Goal: Use online tool/utility: Utilize a website feature to perform a specific function

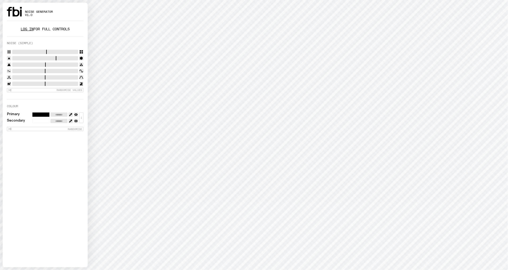
click at [21, 30] on link "Log in" at bounding box center [27, 29] width 13 height 5
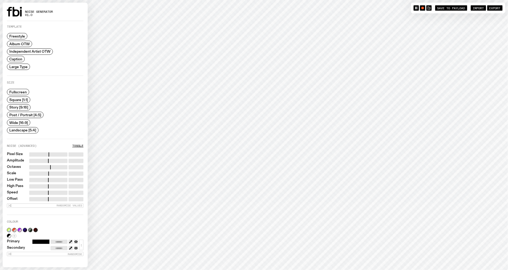
click at [19, 106] on span "Story [9:16]" at bounding box center [18, 107] width 19 height 4
click at [21, 59] on span "Caption" at bounding box center [15, 59] width 13 height 4
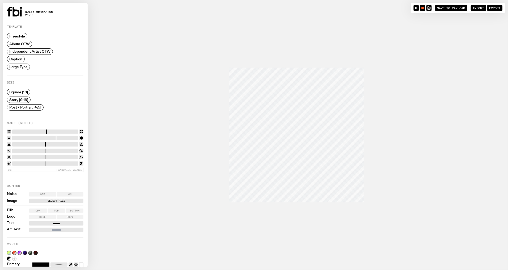
click at [58, 199] on label "Select File" at bounding box center [56, 201] width 52 height 4
click at [0, 0] on input "Select File" at bounding box center [0, 0] width 0 height 0
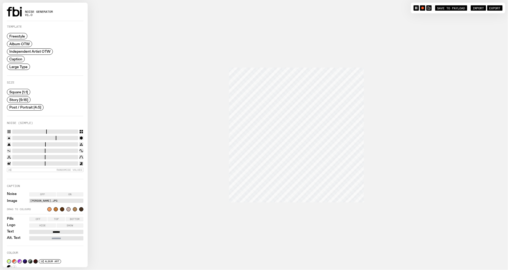
click at [40, 195] on label "Off" at bounding box center [42, 194] width 27 height 4
click at [24, 99] on span "Story [9:16]" at bounding box center [18, 100] width 19 height 4
click at [22, 94] on div "Square [1:1]" at bounding box center [25, 92] width 37 height 7
click at [22, 92] on span "Square [1:1]" at bounding box center [18, 92] width 19 height 4
click at [51, 199] on label "courtney.jpg" at bounding box center [56, 201] width 52 height 4
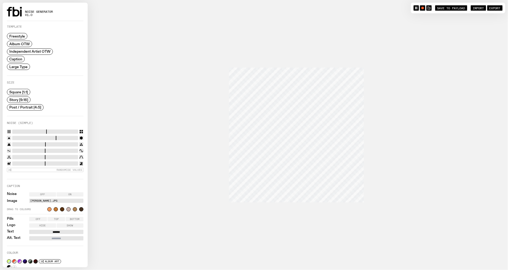
click at [0, 0] on input "courtney.jpg" at bounding box center [0, 0] width 0 height 0
click at [60, 230] on input "*******" at bounding box center [56, 232] width 54 height 4
type input "**********"
click at [63, 236] on input "Alt. Text" at bounding box center [56, 238] width 54 height 4
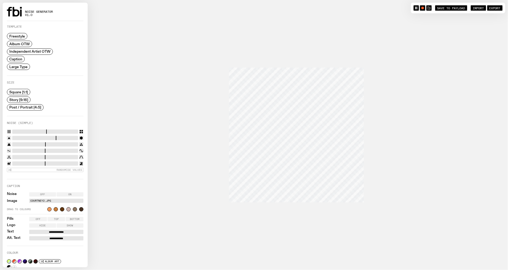
type input "**********"
click at [429, 9] on icon "button" at bounding box center [429, 7] width 3 height 3
